Goal: Task Accomplishment & Management: Complete application form

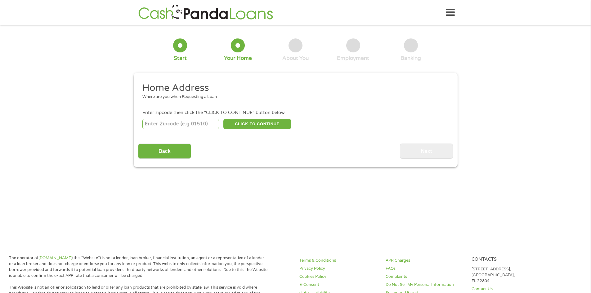
click at [204, 126] on input "number" at bounding box center [180, 124] width 77 height 11
type input "72390"
click at [238, 126] on button "CLICK TO CONTINUE" at bounding box center [257, 124] width 68 height 11
type input "72390"
type input "[GEOGRAPHIC_DATA]"
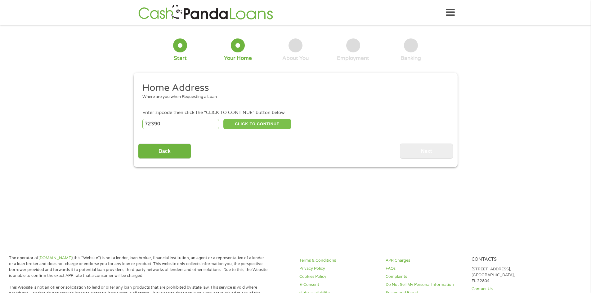
select select "[US_STATE]"
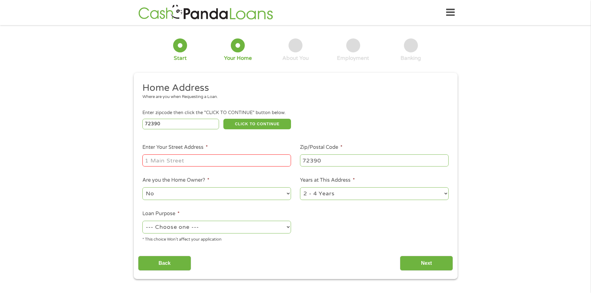
click at [208, 158] on input "Enter Your Street Address *" at bounding box center [216, 160] width 149 height 12
type input "525 st [PERSON_NAME]"
click at [197, 227] on select "--- Choose one --- Pay Bills Debt Consolidation Home Improvement Major Purchase…" at bounding box center [216, 227] width 149 height 13
select select "other"
click at [142, 221] on select "--- Choose one --- Pay Bills Debt Consolidation Home Improvement Major Purchase…" at bounding box center [216, 227] width 149 height 13
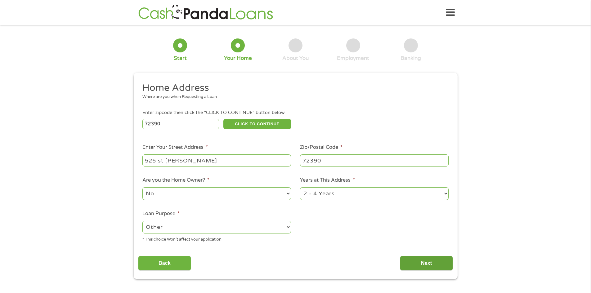
click at [424, 259] on input "Next" at bounding box center [426, 263] width 53 height 15
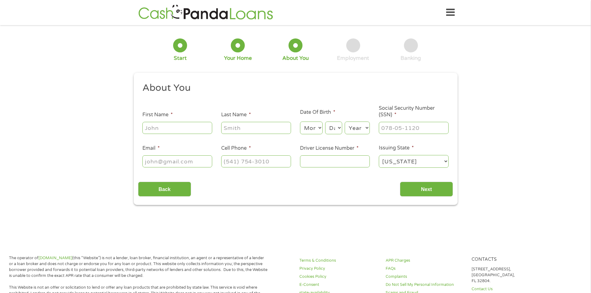
scroll to position [2, 2]
click at [165, 129] on input "First Name *" at bounding box center [177, 128] width 70 height 12
type input "[PERSON_NAME]"
click at [255, 135] on ul "About You This field is hidden when viewing the form Title * --- Choose one ---…" at bounding box center [295, 128] width 315 height 92
click at [256, 132] on input "Last Name *" at bounding box center [256, 128] width 70 height 12
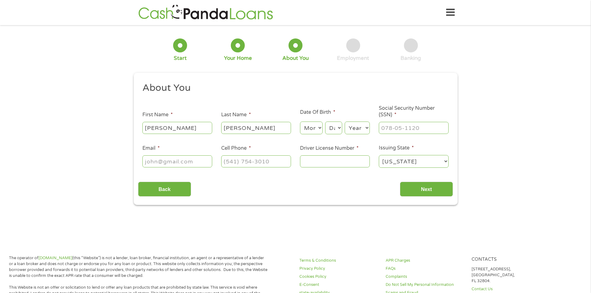
type input "[PERSON_NAME]"
click at [174, 161] on input "Email *" at bounding box center [177, 161] width 70 height 12
type input "[EMAIL_ADDRESS][DOMAIN_NAME]"
click at [261, 161] on input "(___) ___-____" at bounding box center [256, 161] width 70 height 12
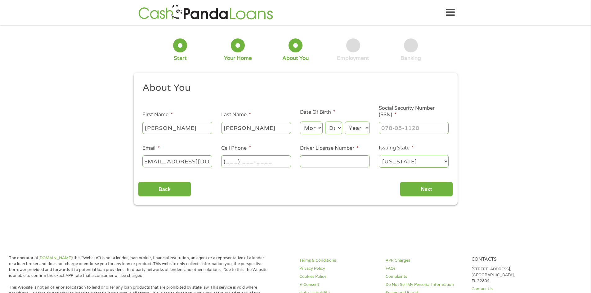
scroll to position [0, 0]
type input "[PHONE_NUMBER]"
click at [338, 159] on input "Driver License Number *" at bounding box center [335, 161] width 70 height 12
type input "941292261"
click at [431, 189] on input "Next" at bounding box center [426, 189] width 53 height 15
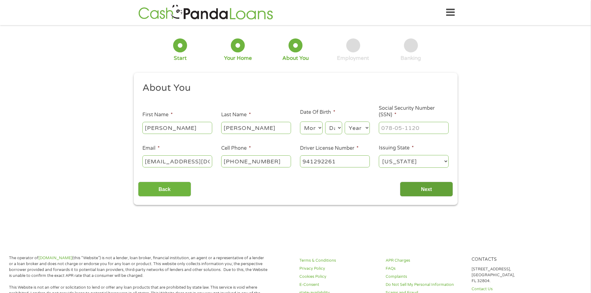
click at [430, 192] on input "Next" at bounding box center [426, 189] width 53 height 15
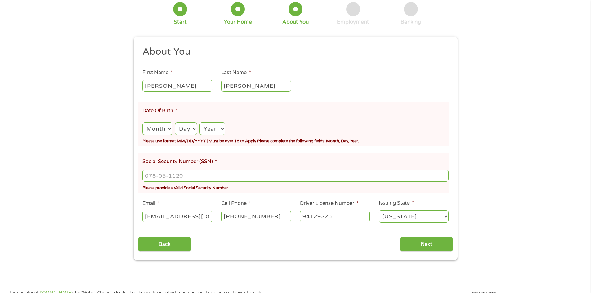
scroll to position [62, 0]
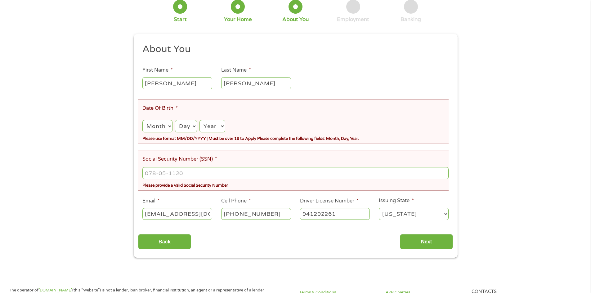
click at [159, 127] on select "Month 1 2 3 4 5 6 7 8 9 10 11 12" at bounding box center [157, 126] width 30 height 13
select select "2"
click at [142, 120] on select "Month 1 2 3 4 5 6 7 8 9 10 11 12" at bounding box center [157, 126] width 30 height 13
click at [187, 131] on select "Day 1 2 3 4 5 6 7 8 9 10 11 12 13 14 15 16 17 18 19 20 21 22 23 24 25 26 27 28 …" at bounding box center [186, 126] width 22 height 13
select select "12"
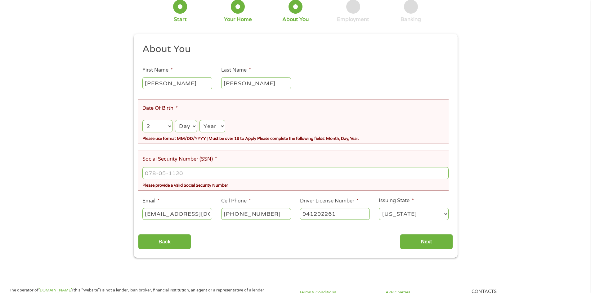
click at [175, 120] on select "Day 1 2 3 4 5 6 7 8 9 10 11 12 13 14 15 16 17 18 19 20 21 22 23 24 25 26 27 28 …" at bounding box center [186, 126] width 22 height 13
click at [212, 129] on select "Year [DATE] 2006 2005 2004 2003 2002 2001 2000 1999 1998 1997 1996 1995 1994 19…" at bounding box center [211, 126] width 25 height 13
select select "2004"
click at [199, 120] on select "Year [DATE] 2006 2005 2004 2003 2002 2001 2000 1999 1998 1997 1996 1995 1994 19…" at bounding box center [211, 126] width 25 height 13
click at [200, 176] on input "___-__-____" at bounding box center [295, 173] width 306 height 12
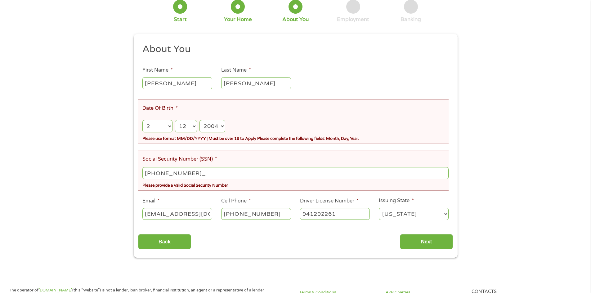
type input "663-09-1751"
click at [418, 239] on input "Next" at bounding box center [426, 241] width 53 height 15
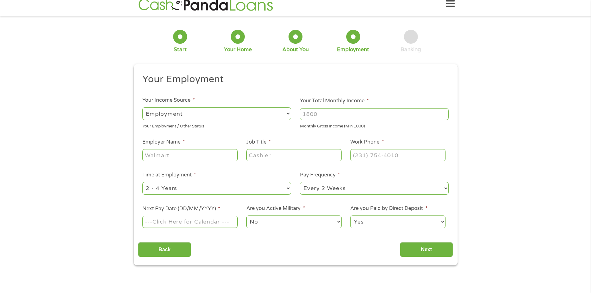
scroll to position [0, 0]
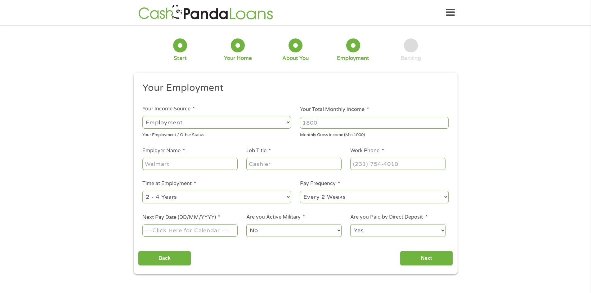
click at [328, 123] on input "Your Total Monthly Income *" at bounding box center [374, 123] width 149 height 12
type input "2895"
click at [206, 167] on input "Employer Name *" at bounding box center [189, 164] width 95 height 12
type input "wellpath"
click at [305, 158] on li "Job Title *" at bounding box center [294, 159] width 104 height 24
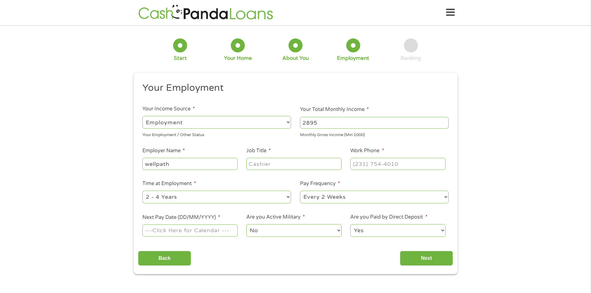
click at [304, 160] on input "Job Title *" at bounding box center [293, 164] width 95 height 12
type input "CNA"
click at [416, 169] on input "(___) ___-____" at bounding box center [397, 164] width 95 height 12
type input "[PHONE_NUMBER]"
click at [170, 230] on input "Next Pay Date (DD/MM/YYYY) *" at bounding box center [189, 231] width 95 height 12
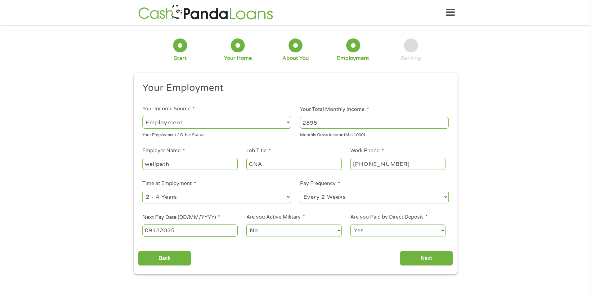
drag, startPoint x: 287, startPoint y: 234, endPoint x: 276, endPoint y: 233, distance: 10.3
click at [287, 234] on select "No Yes" at bounding box center [293, 230] width 95 height 13
click at [185, 233] on input "09122025" at bounding box center [189, 231] width 95 height 12
click at [152, 233] on input "09122025" at bounding box center [189, 231] width 95 height 12
type input "[DATE]"
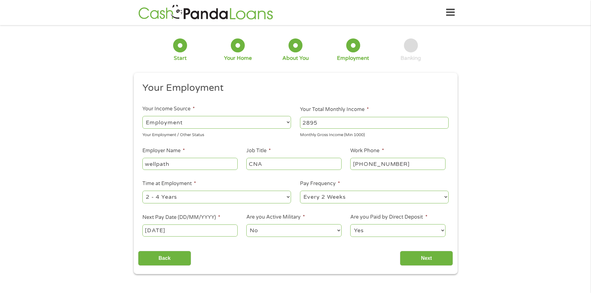
click at [302, 231] on select "No Yes" at bounding box center [293, 230] width 95 height 13
drag, startPoint x: 360, startPoint y: 257, endPoint x: 374, endPoint y: 249, distance: 16.1
click at [363, 256] on div "Back Next" at bounding box center [295, 256] width 315 height 20
click at [429, 257] on input "Next" at bounding box center [426, 258] width 53 height 15
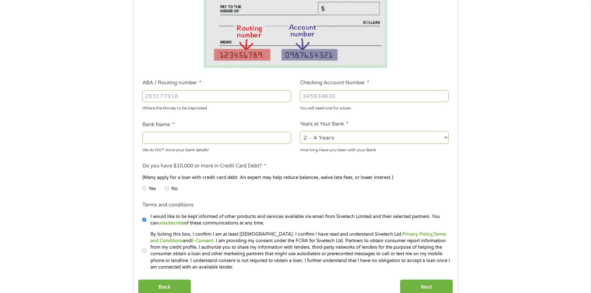
scroll to position [124, 0]
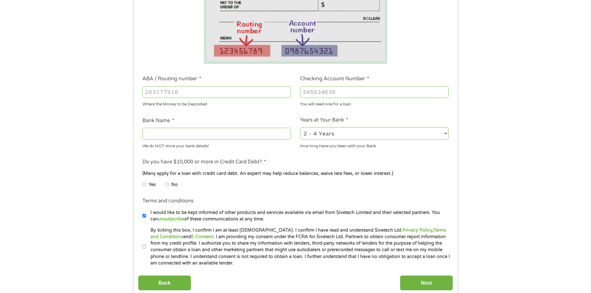
click at [167, 184] on input "No" at bounding box center [167, 185] width 4 height 10
radio input "true"
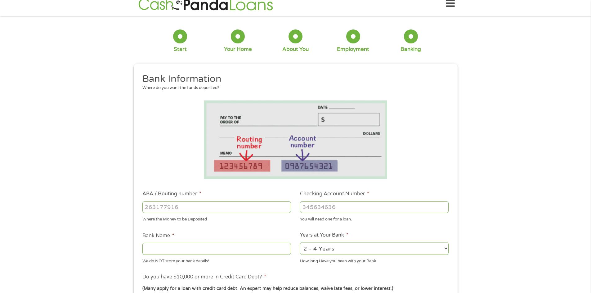
scroll to position [0, 0]
